Goal: Information Seeking & Learning: Learn about a topic

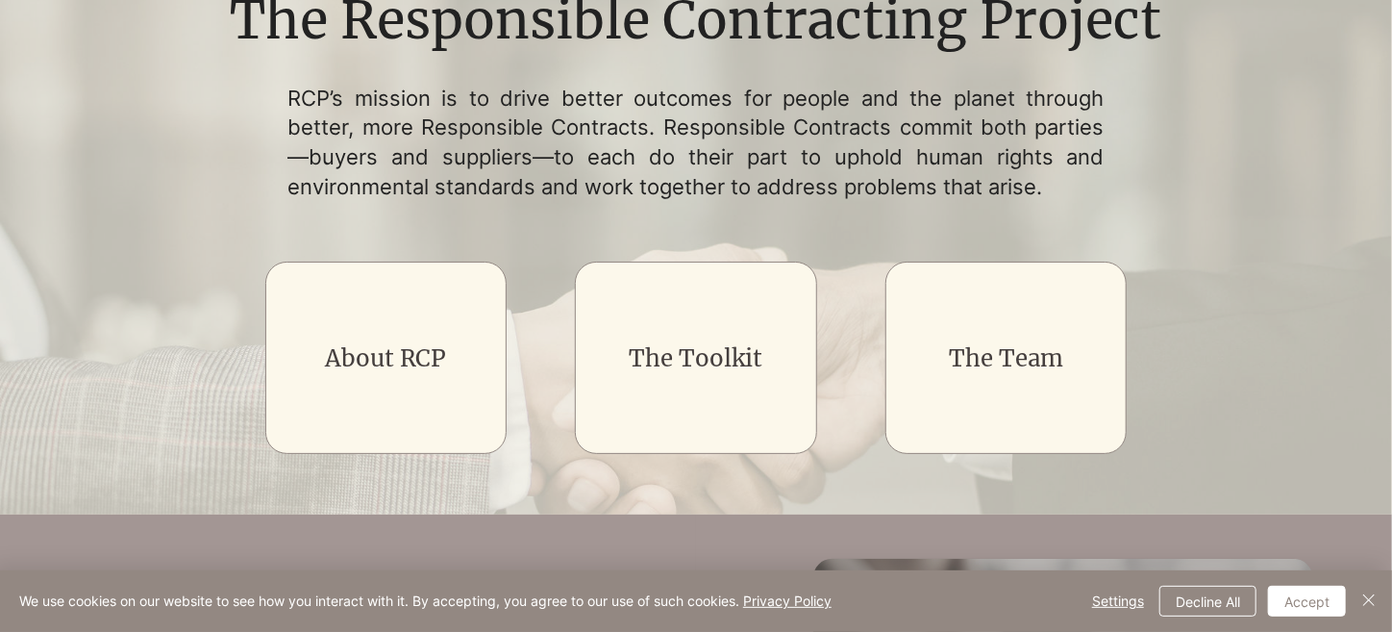
scroll to position [227, 0]
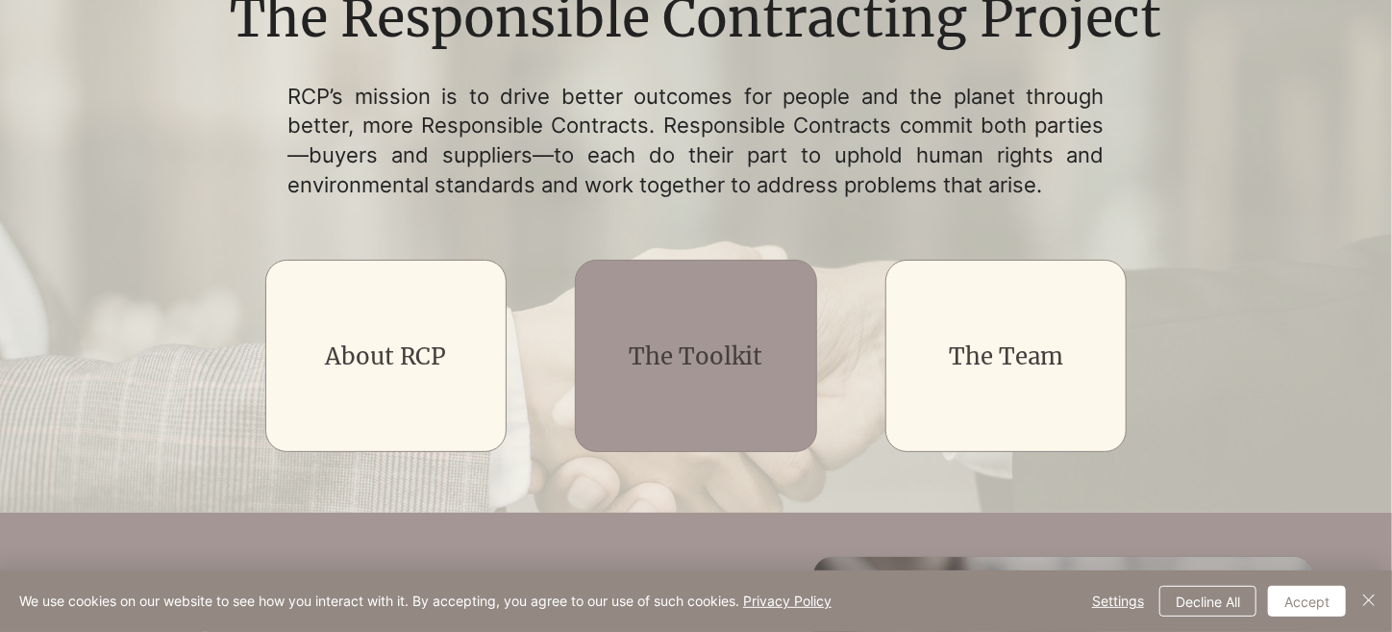
click at [632, 340] on h2 "The Toolkit" at bounding box center [696, 356] width 193 height 33
click at [632, 366] on link "The Toolkit" at bounding box center [696, 356] width 134 height 30
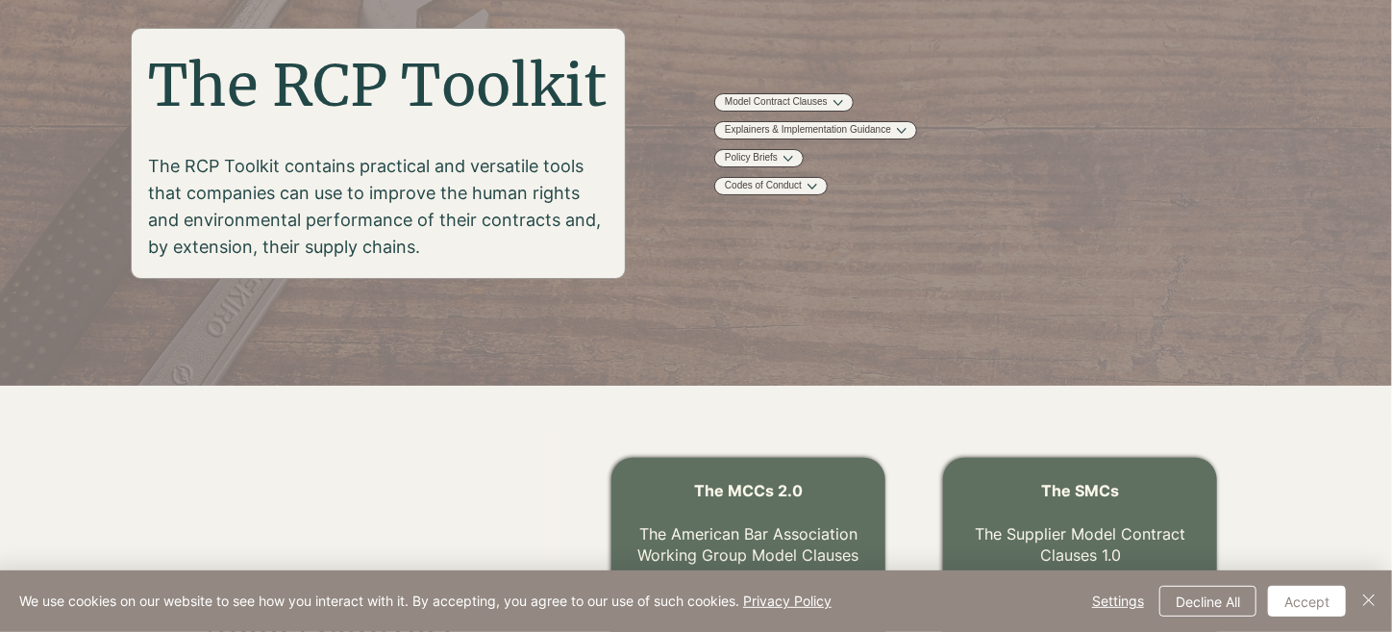
scroll to position [248, 0]
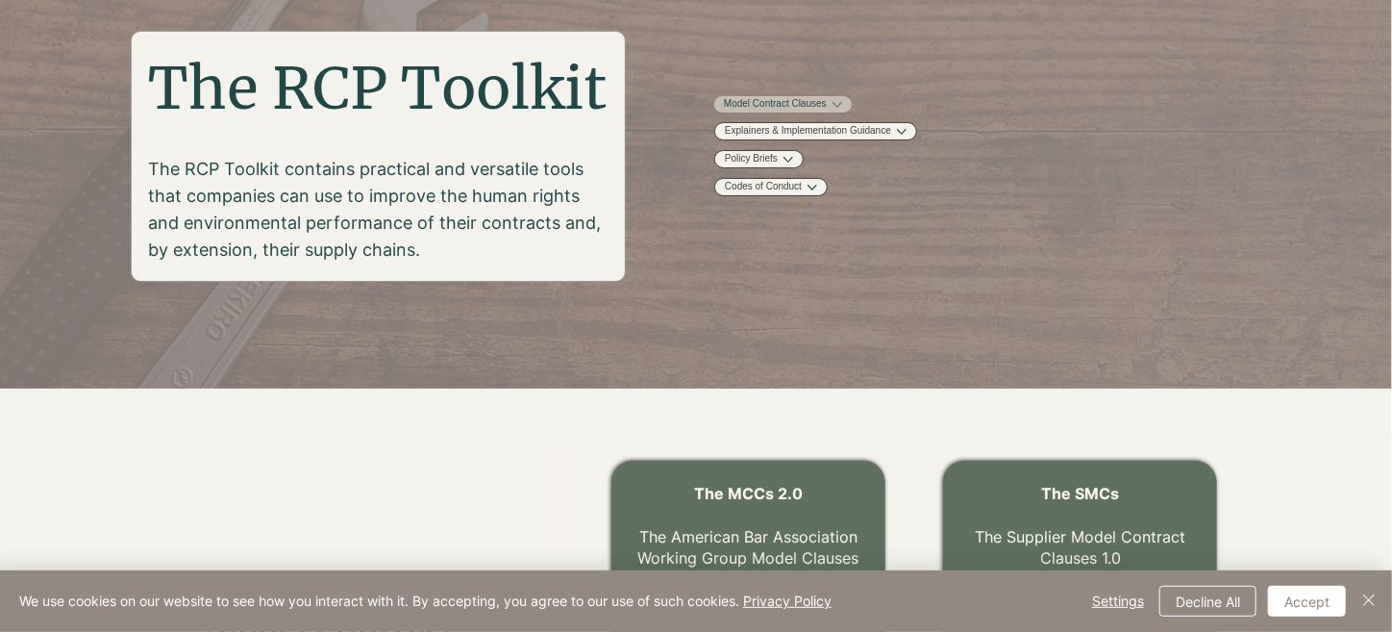
click at [632, 112] on link "Model Contract Clauses" at bounding box center [775, 104] width 103 height 14
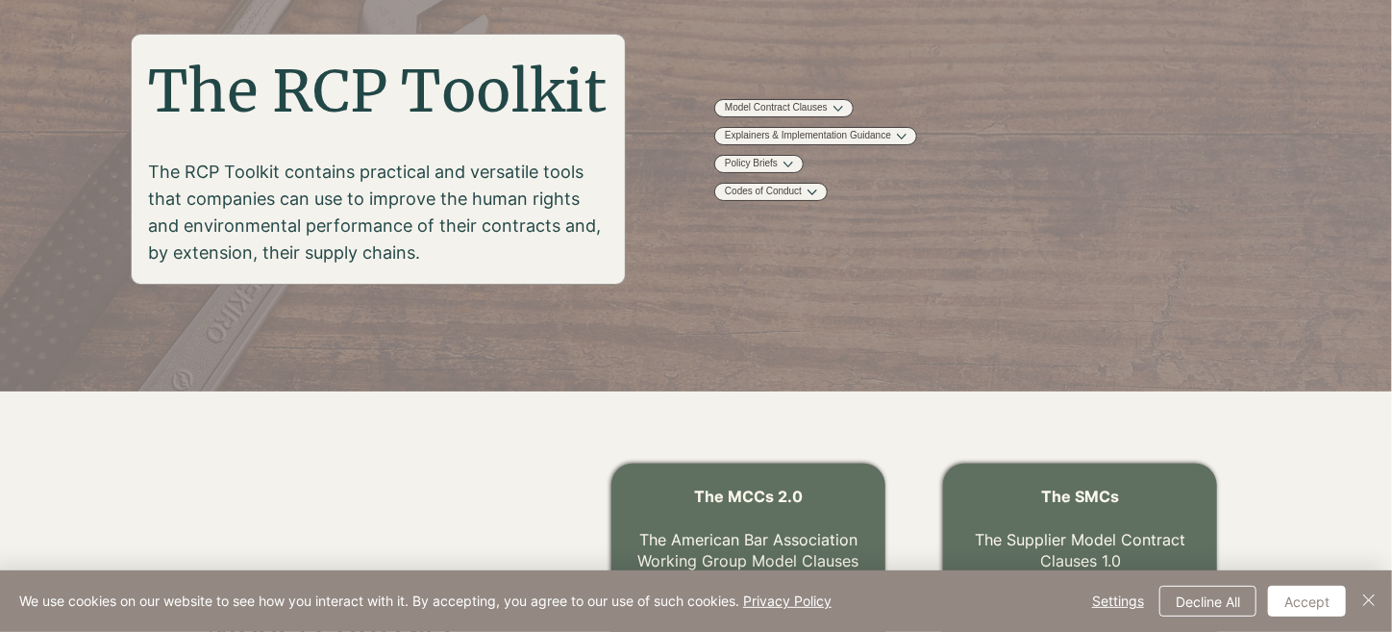
scroll to position [228, 0]
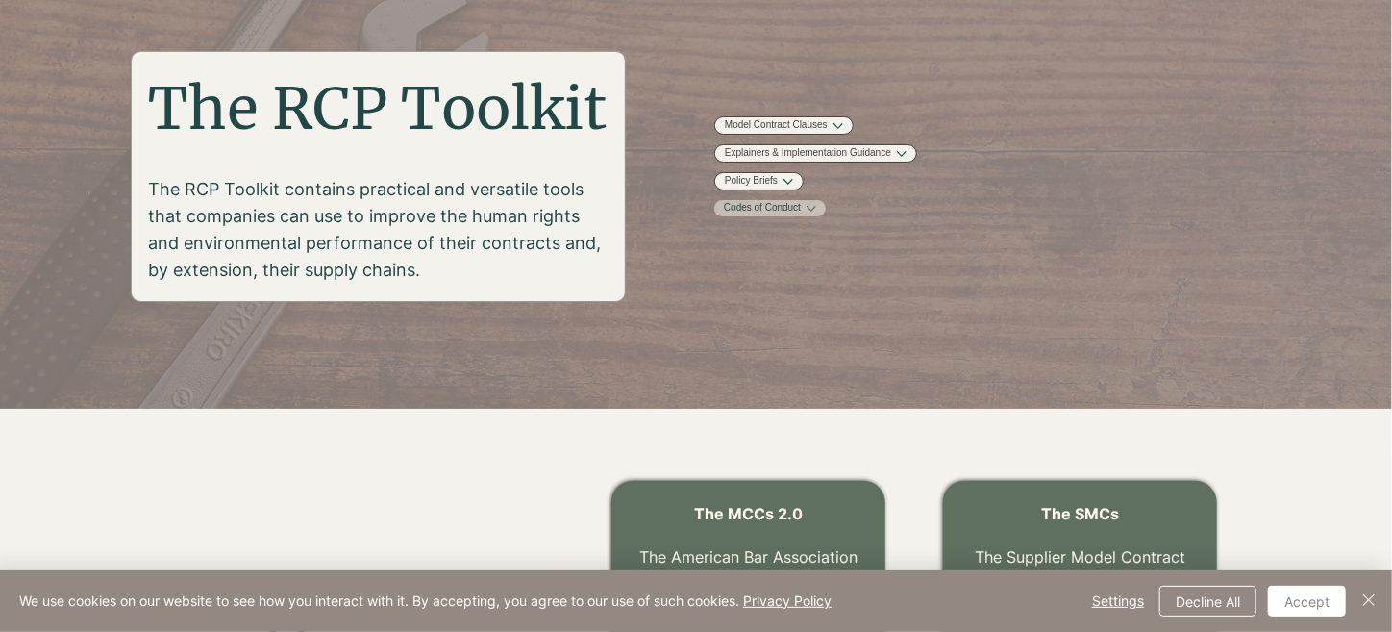
click at [632, 215] on link "Codes of Conduct" at bounding box center [762, 208] width 77 height 14
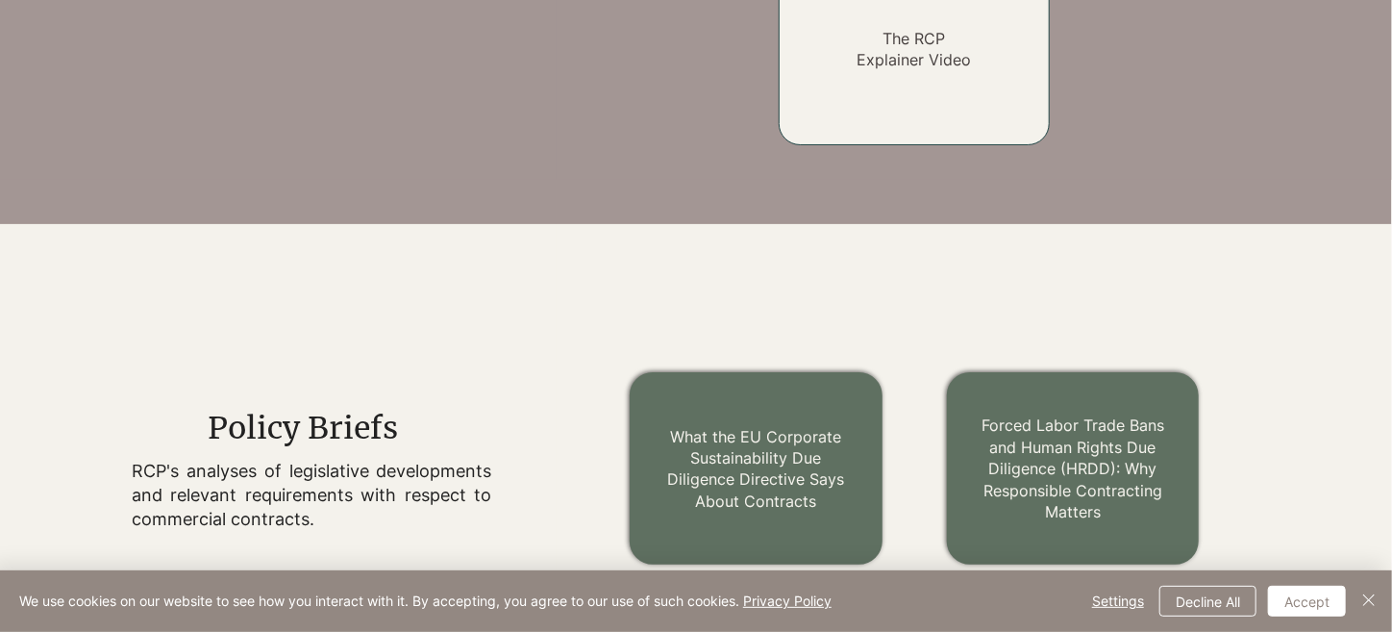
scroll to position [2188, 0]
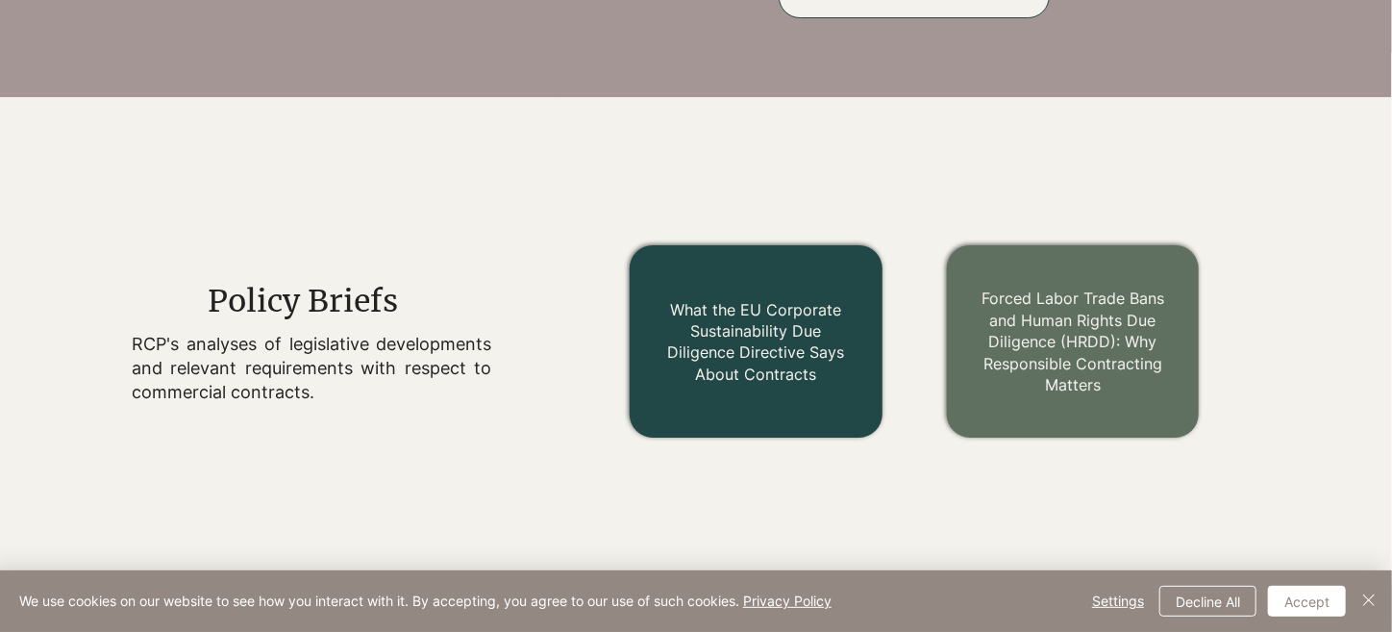
click at [632, 332] on link "What the EU Corporate Sustainability Due Diligence Directive Says About Contrac…" at bounding box center [755, 342] width 177 height 84
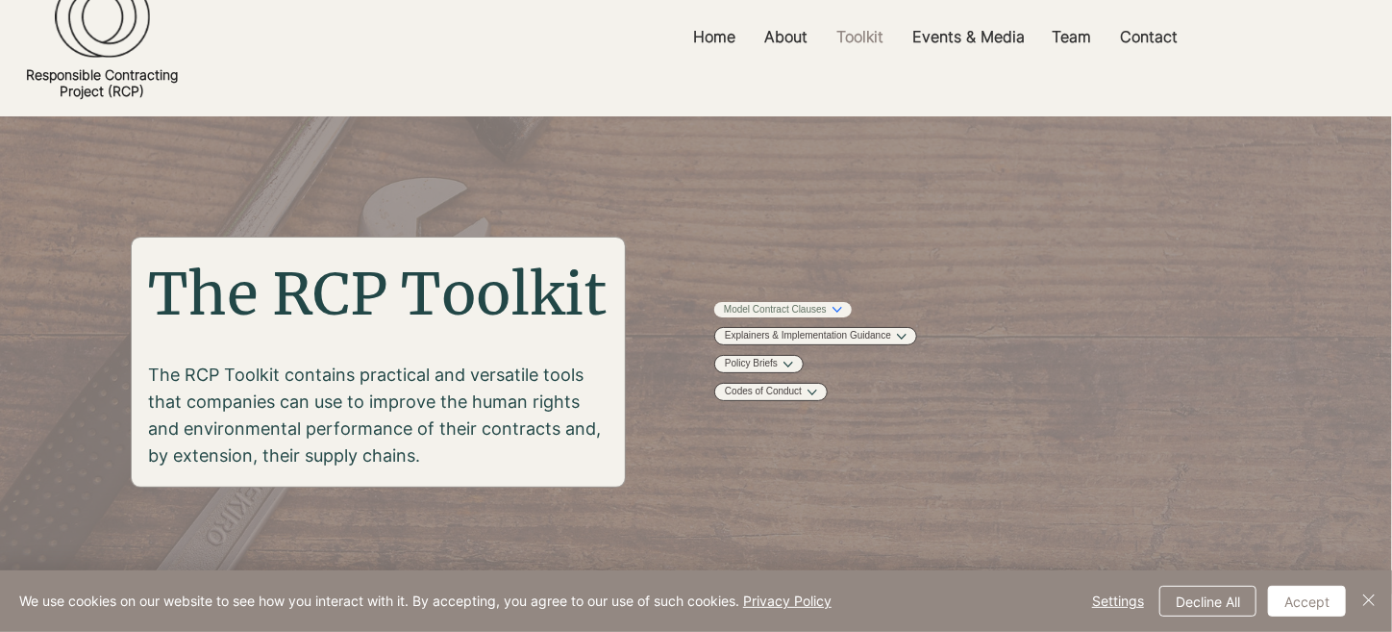
scroll to position [0, 0]
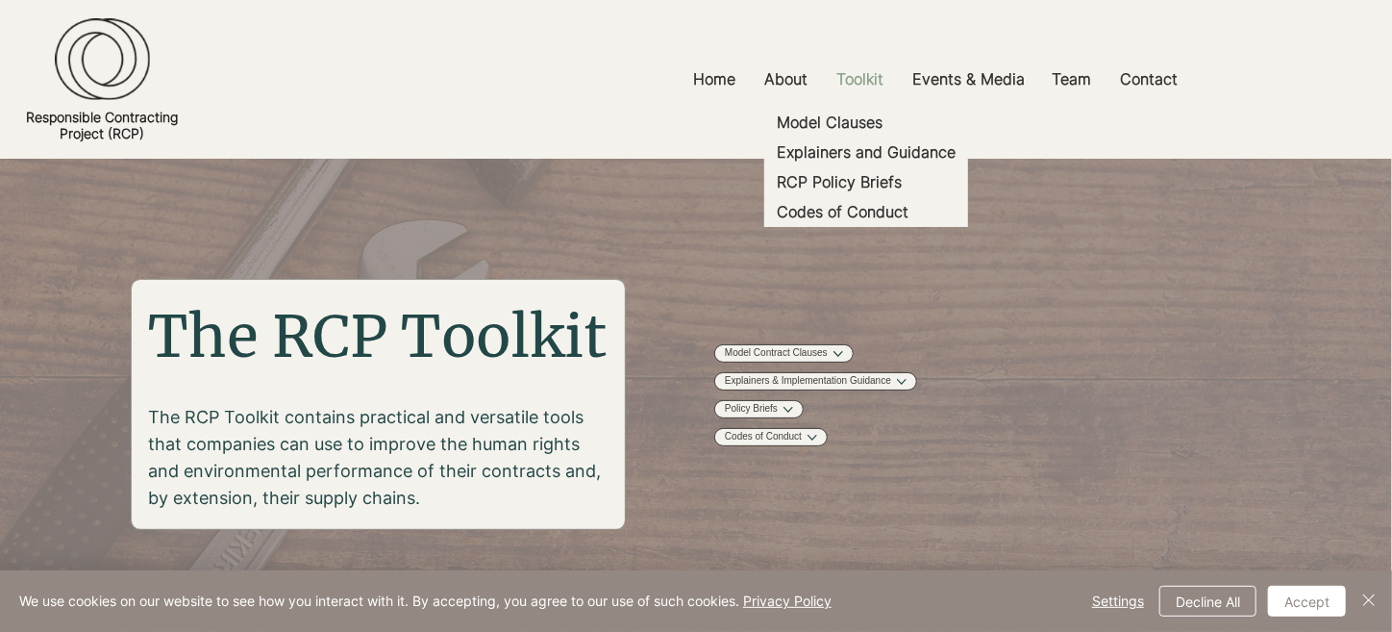
click at [632, 74] on p "Toolkit" at bounding box center [861, 79] width 66 height 43
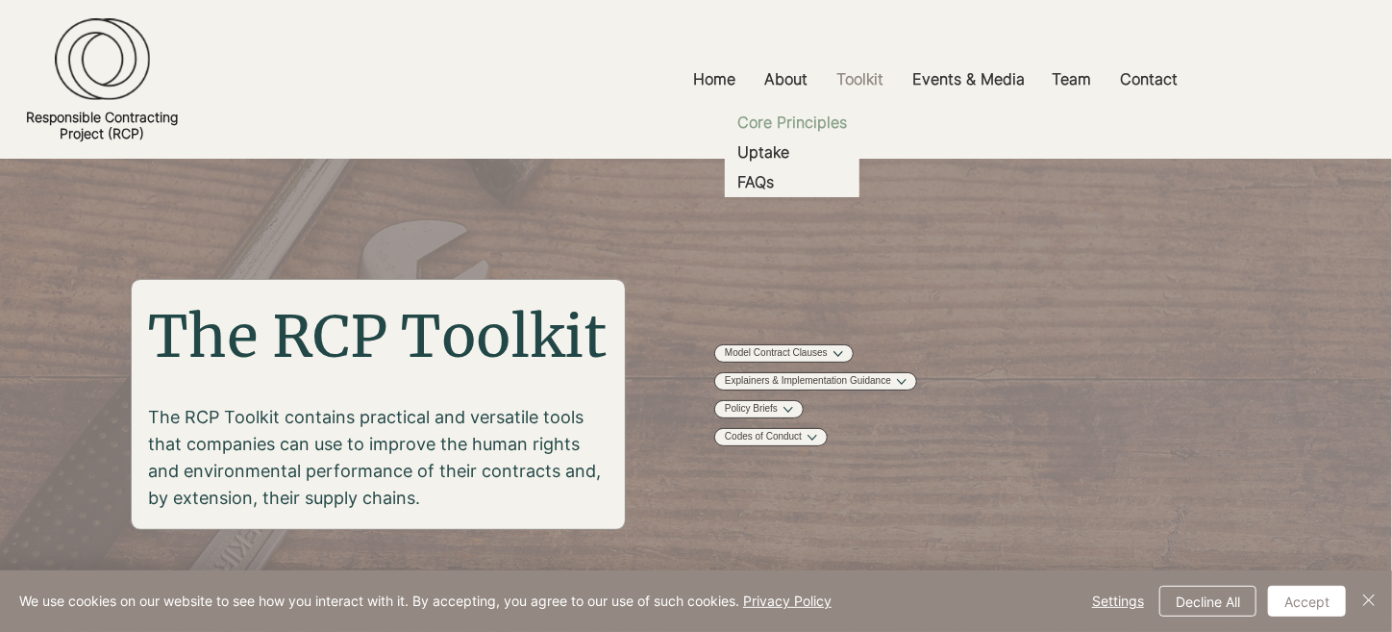
click at [632, 120] on p "Core Principles" at bounding box center [792, 123] width 125 height 30
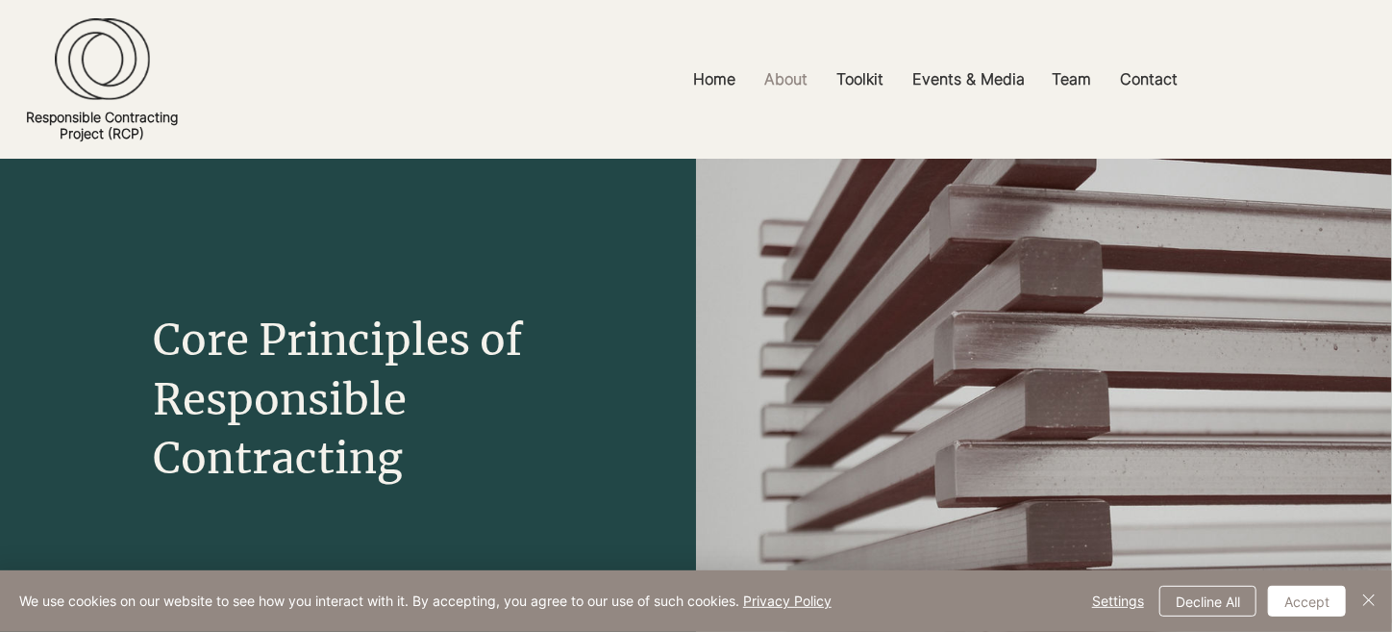
click at [97, 62] on img at bounding box center [102, 58] width 95 height 83
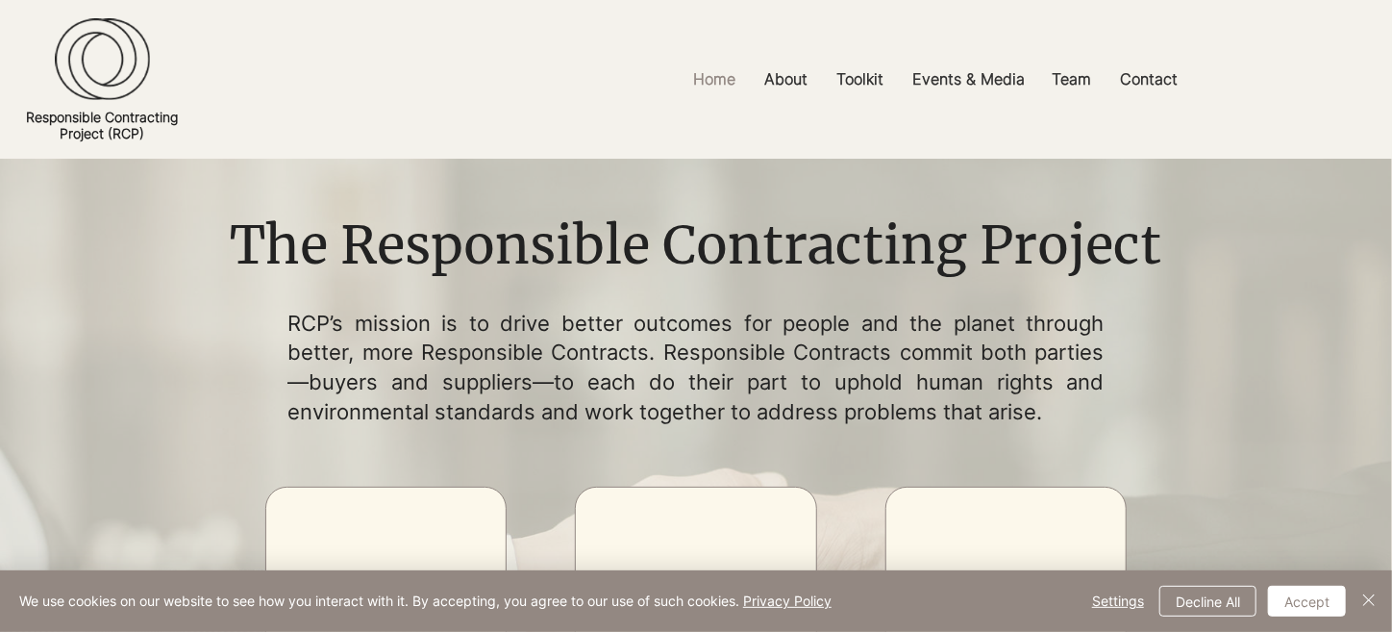
click at [632, 210] on h1 "The Responsible Contracting Project" at bounding box center [695, 246] width 961 height 73
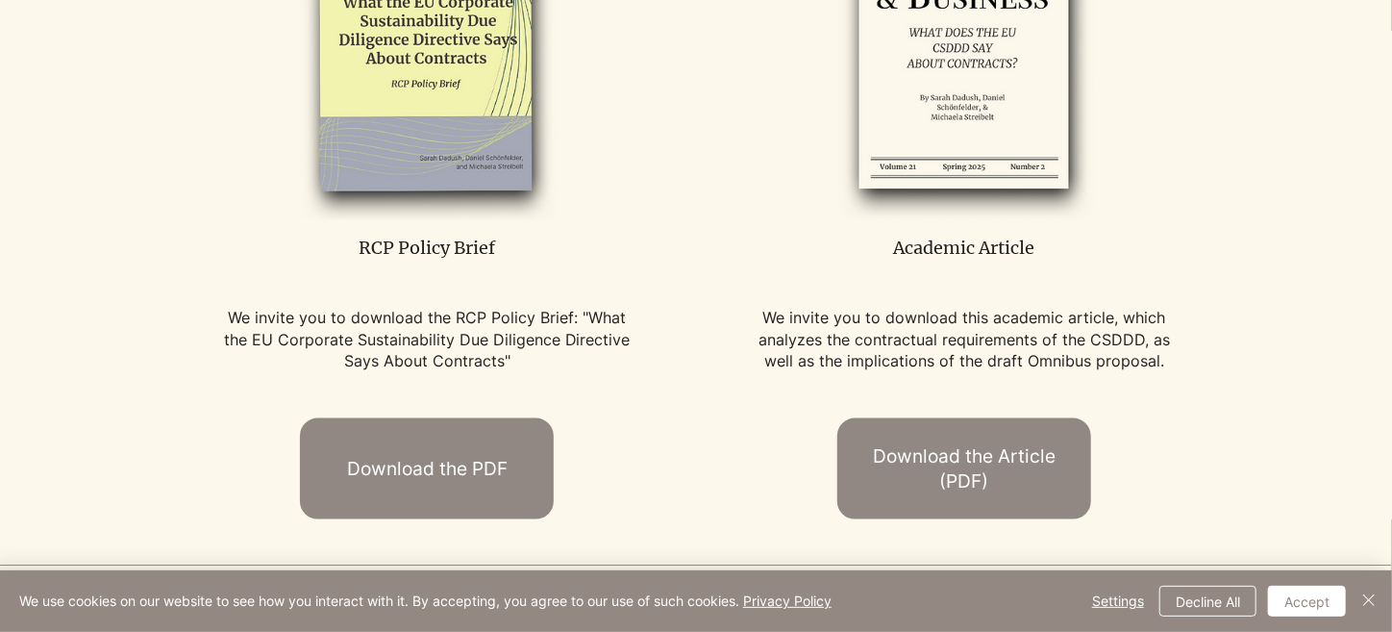
scroll to position [1123, 0]
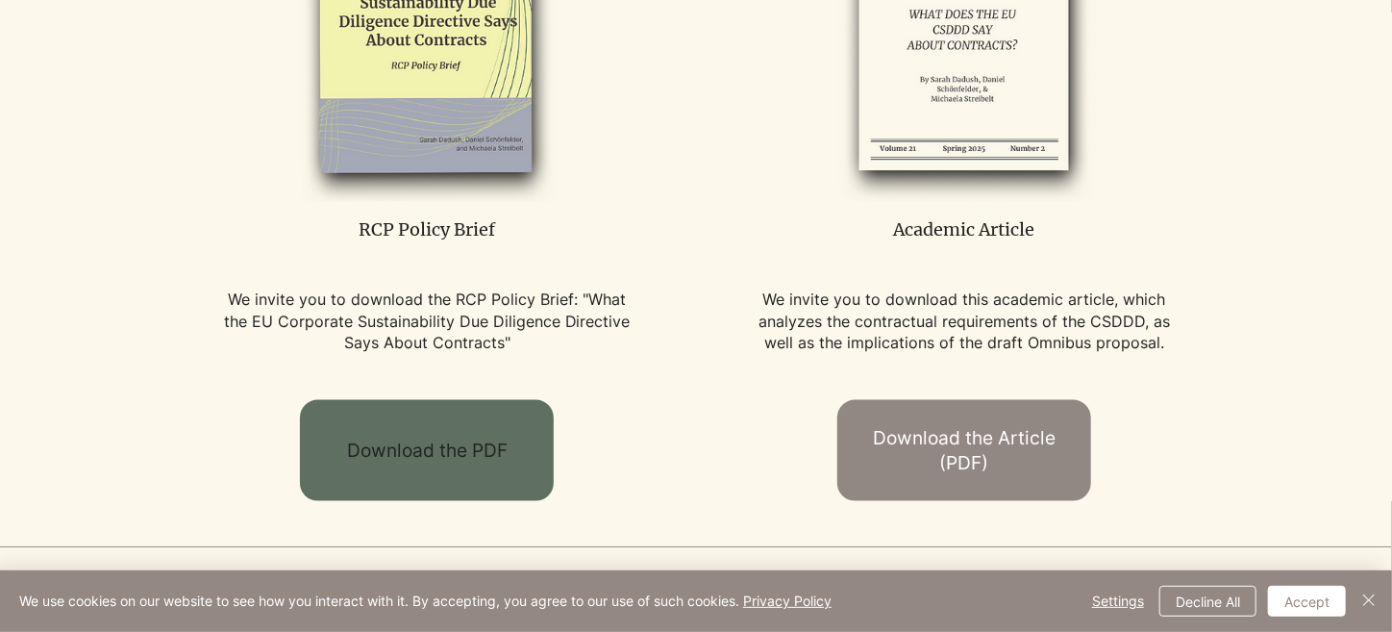
click at [449, 486] on link "Download the PDF" at bounding box center [427, 450] width 254 height 101
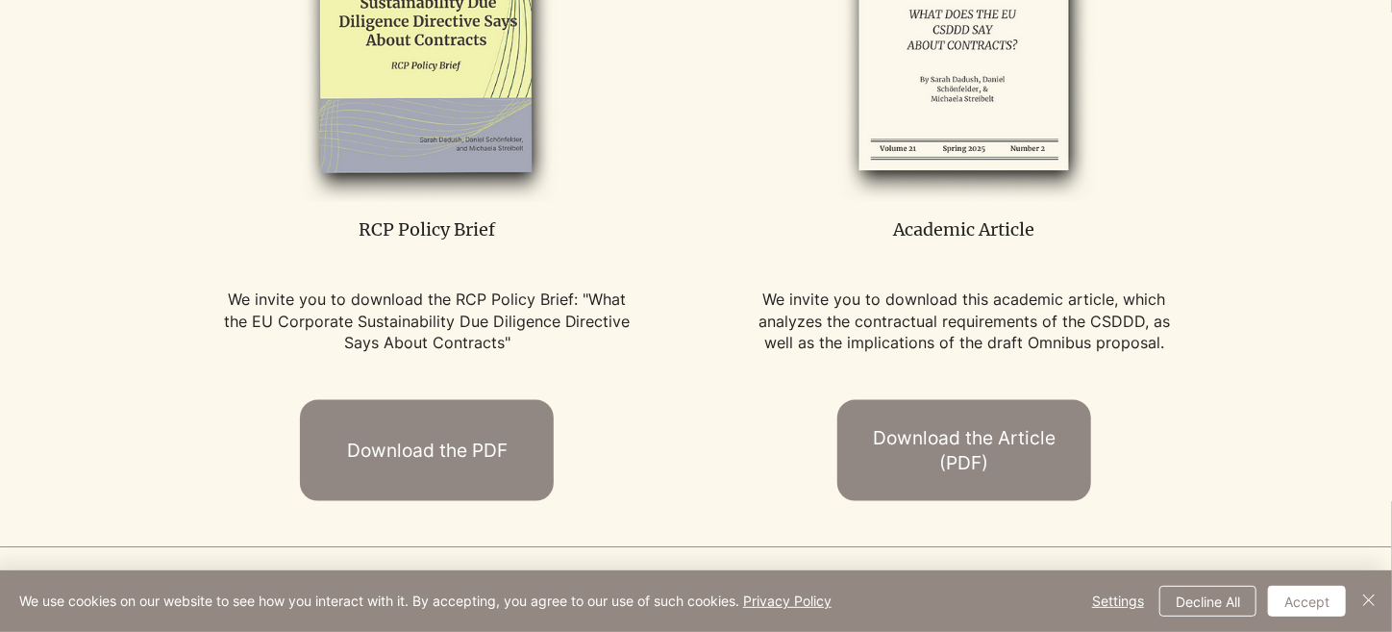
click at [621, 241] on p "RCP Policy Brief" at bounding box center [427, 229] width 422 height 24
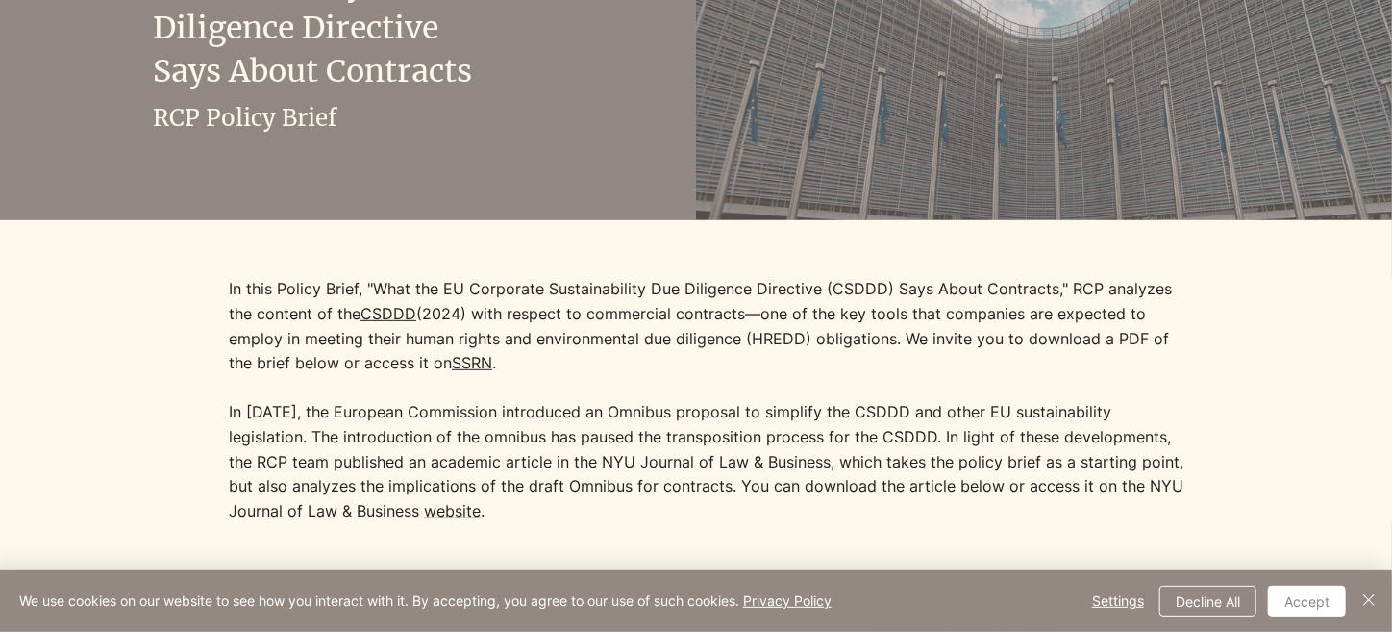
scroll to position [177, 0]
